Goal: Task Accomplishment & Management: Use online tool/utility

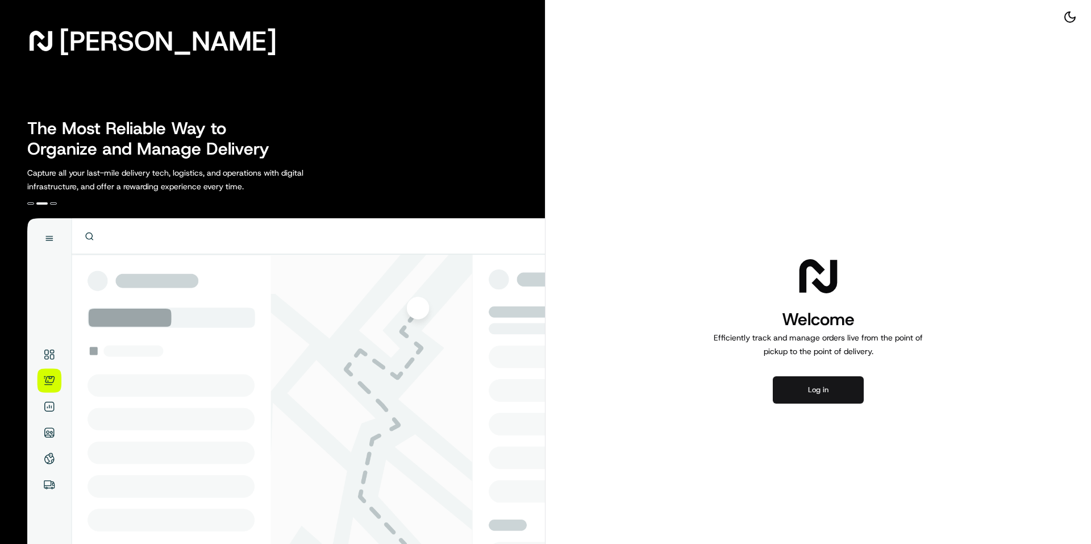
click at [852, 394] on button "Log in" at bounding box center [818, 389] width 91 height 27
